Goal: Use online tool/utility: Utilize a website feature to perform a specific function

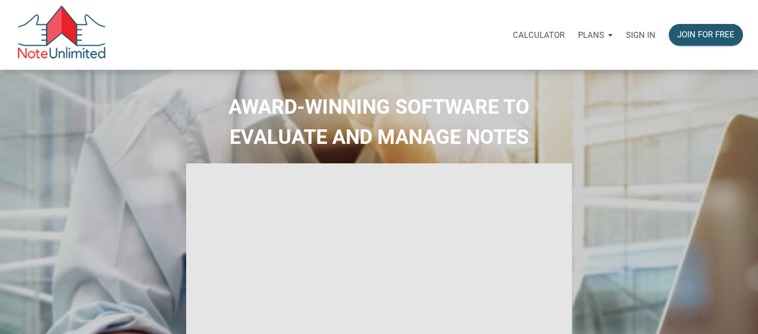
type input "Introduction to new features"
select select
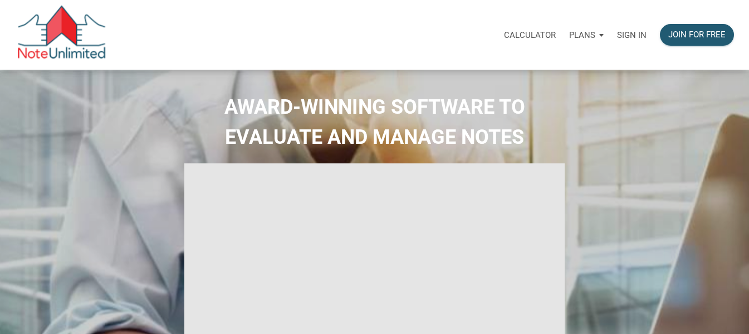
click at [530, 32] on p "Calculator" at bounding box center [530, 35] width 52 height 10
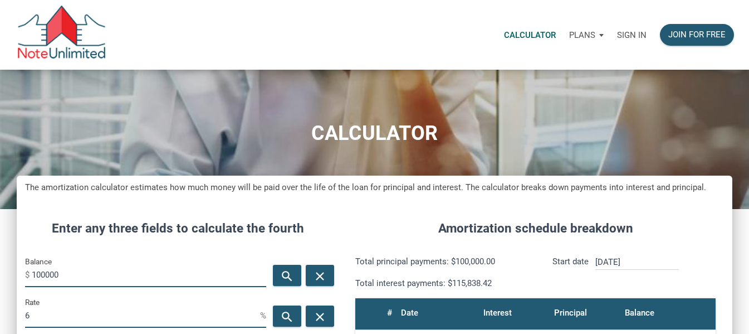
scroll to position [525, 716]
click at [626, 35] on p "Sign in" at bounding box center [632, 35] width 30 height 10
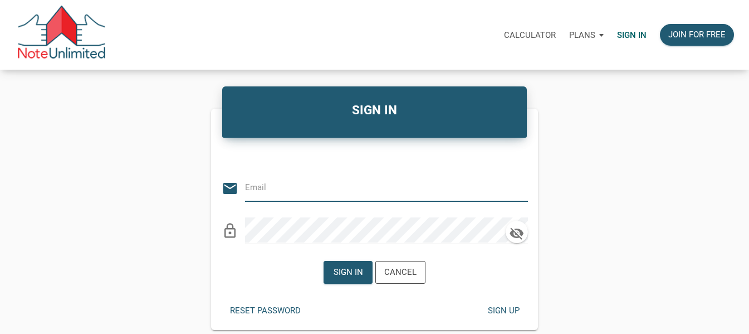
click at [295, 199] on input "email" at bounding box center [378, 187] width 266 height 25
type input "[EMAIL_ADDRESS][DOMAIN_NAME]"
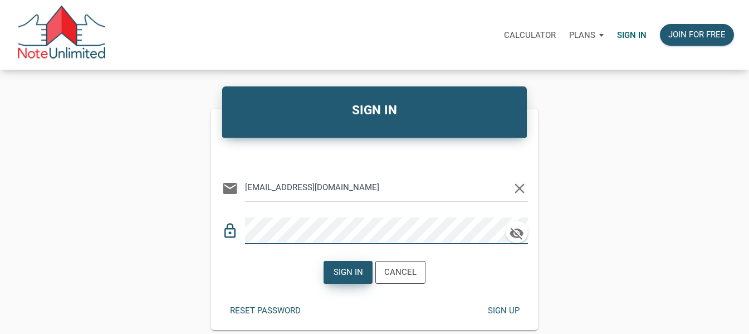
click at [343, 271] on div "Sign in" at bounding box center [349, 272] width 30 height 13
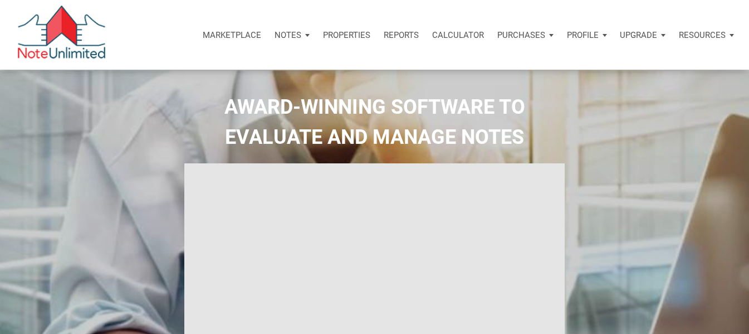
type input "Introduction to new features"
select select
click at [451, 24] on div "Calculator" at bounding box center [458, 34] width 65 height 33
click at [450, 31] on p "Calculator" at bounding box center [458, 35] width 52 height 10
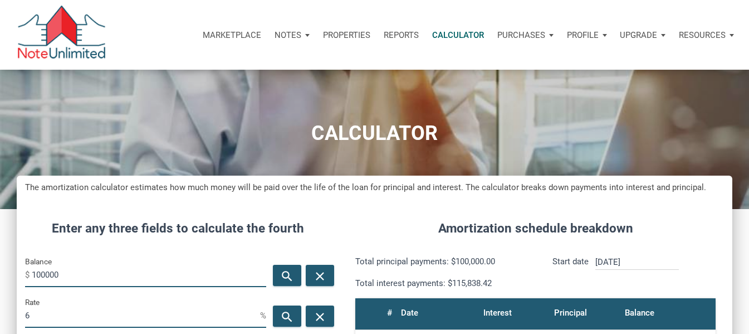
scroll to position [525, 716]
click at [89, 277] on input "100000" at bounding box center [149, 274] width 235 height 25
type input "1"
type input "150500"
click at [72, 325] on input "6" at bounding box center [142, 315] width 235 height 25
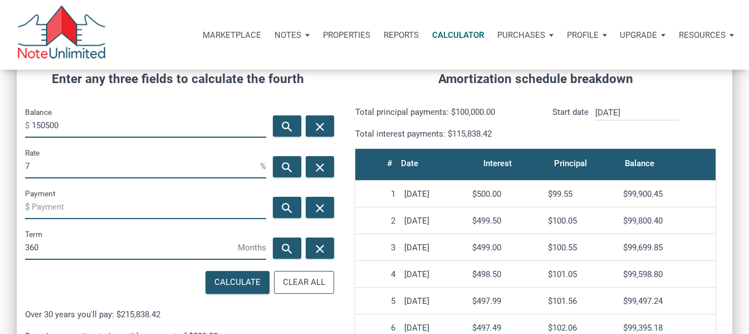
scroll to position [155, 0]
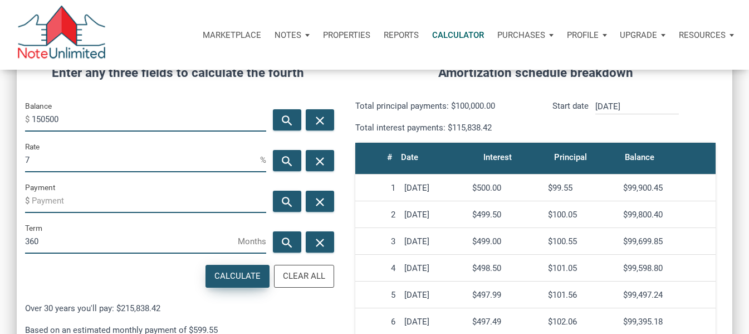
type input "7"
click at [237, 281] on div "Calculate" at bounding box center [238, 276] width 46 height 13
type input "-1001.28"
